Goal: Transaction & Acquisition: Download file/media

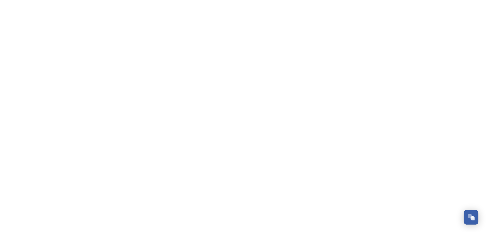
scroll to position [394, 0]
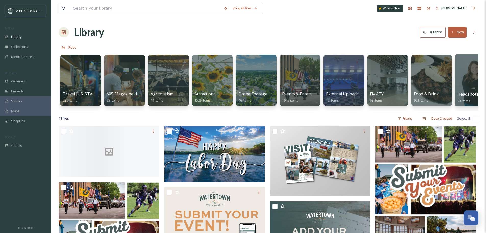
click at [470, 72] on div at bounding box center [476, 80] width 42 height 52
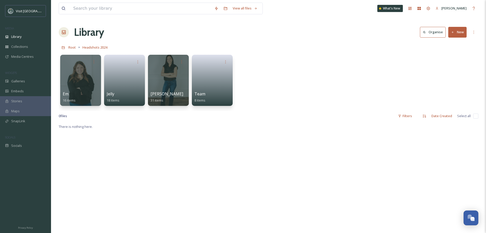
click at [133, 97] on div "Jelly 18 items" at bounding box center [125, 97] width 36 height 13
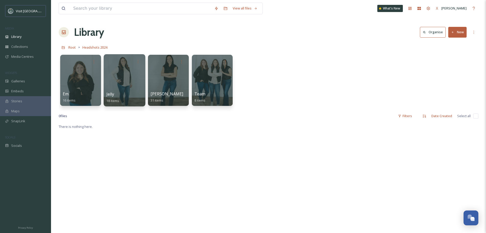
click at [121, 72] on div at bounding box center [125, 80] width 42 height 52
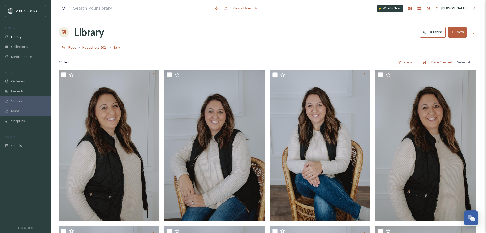
scroll to position [26, 0]
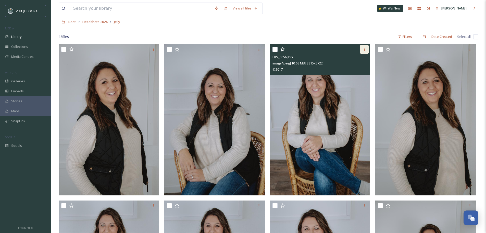
click at [363, 52] on div at bounding box center [364, 49] width 9 height 9
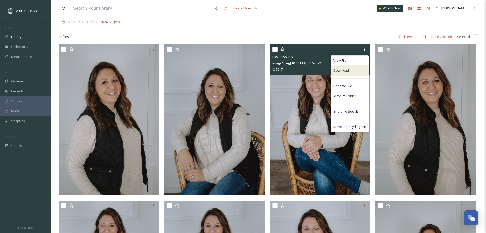
click at [356, 70] on div "Download" at bounding box center [350, 70] width 38 height 10
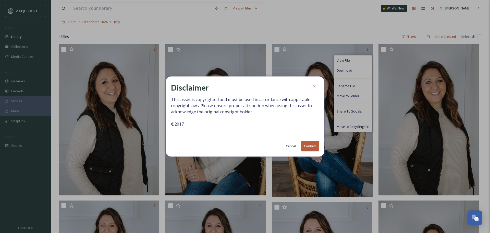
click at [308, 145] on button "Confirm" at bounding box center [310, 146] width 18 height 10
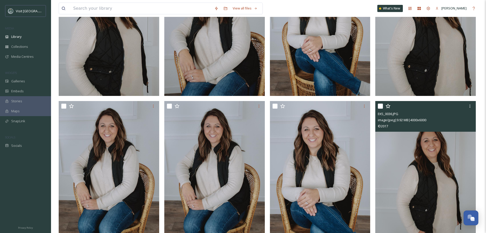
scroll to position [128, 0]
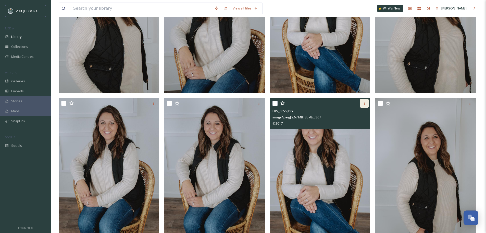
click at [362, 103] on div at bounding box center [364, 103] width 9 height 9
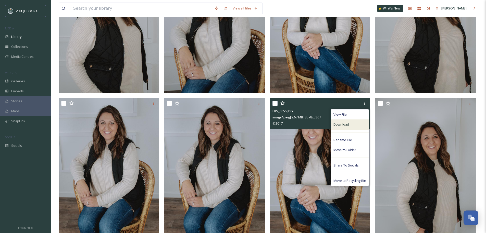
click at [351, 123] on div "Download" at bounding box center [350, 124] width 38 height 10
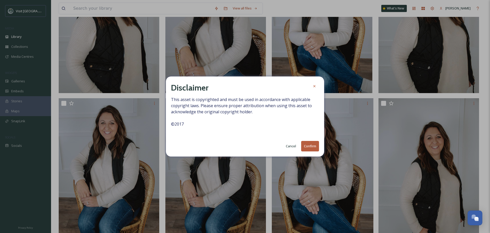
click at [305, 147] on button "Confirm" at bounding box center [310, 146] width 18 height 10
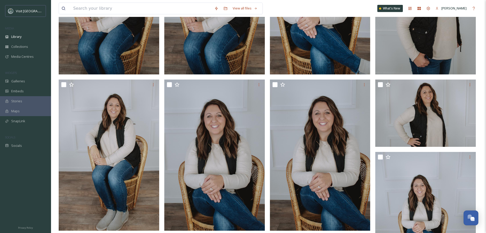
scroll to position [332, 0]
